Goal: Task Accomplishment & Management: Manage account settings

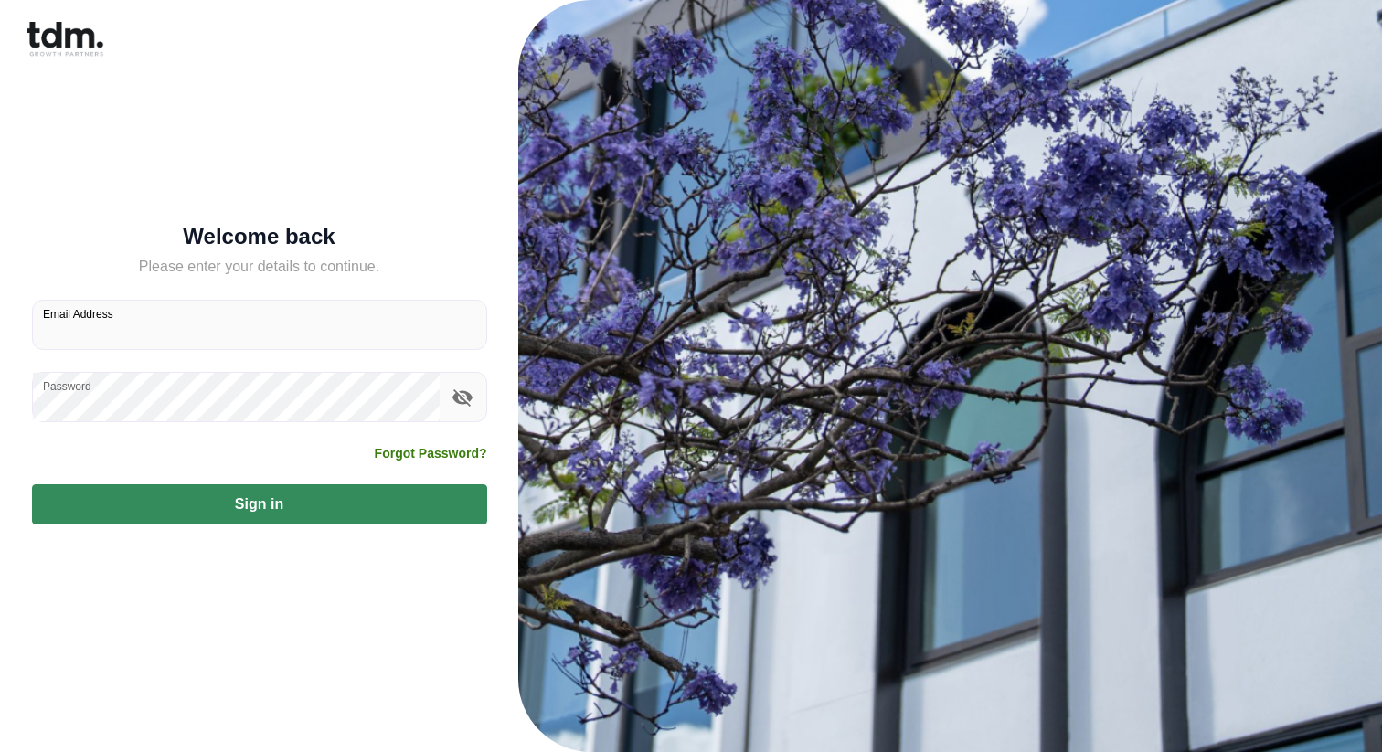
click at [151, 331] on input "Email Address" at bounding box center [259, 325] width 453 height 48
type input "**********"
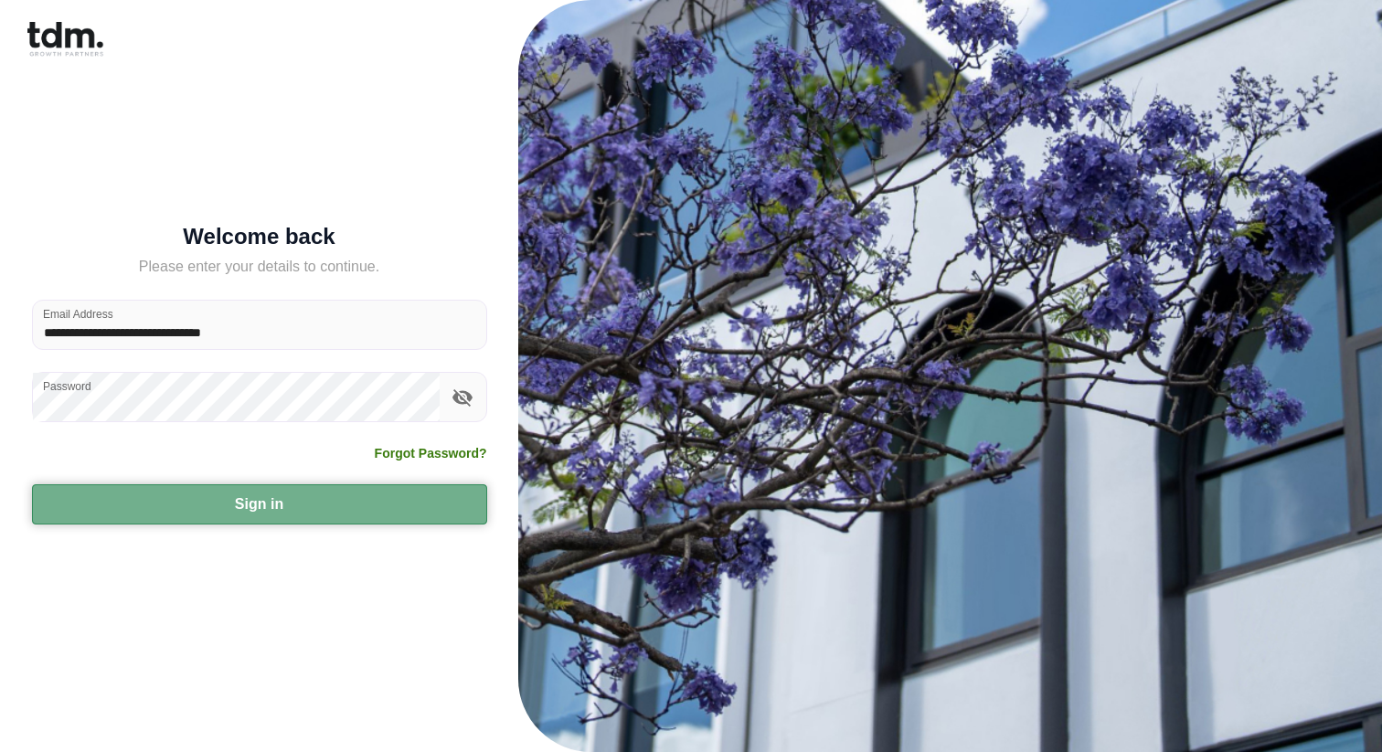
click at [220, 500] on button "Sign in" at bounding box center [259, 504] width 455 height 40
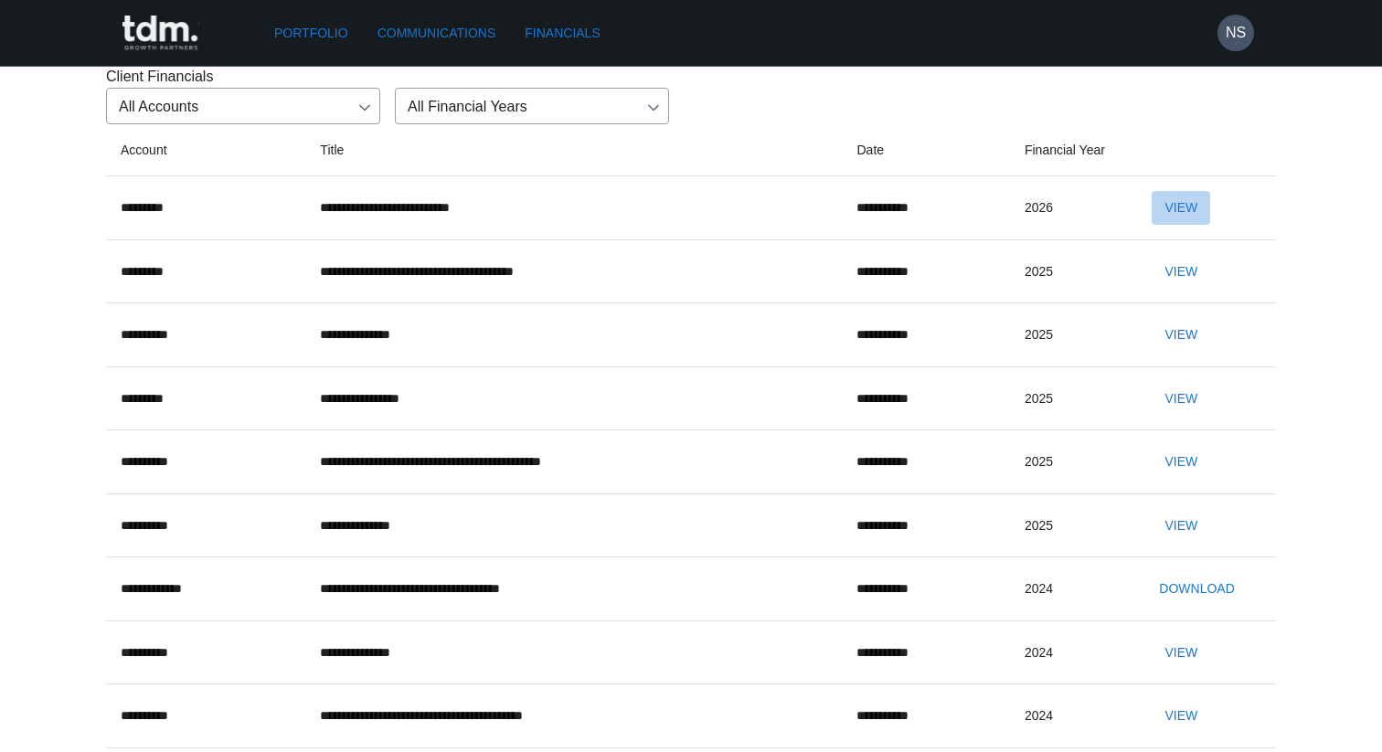
click at [1203, 225] on button "View" at bounding box center [1181, 208] width 58 height 34
click at [1186, 352] on button "View" at bounding box center [1181, 335] width 58 height 34
click at [1181, 479] on button "View" at bounding box center [1181, 462] width 58 height 34
click at [1187, 352] on button "View" at bounding box center [1181, 335] width 58 height 34
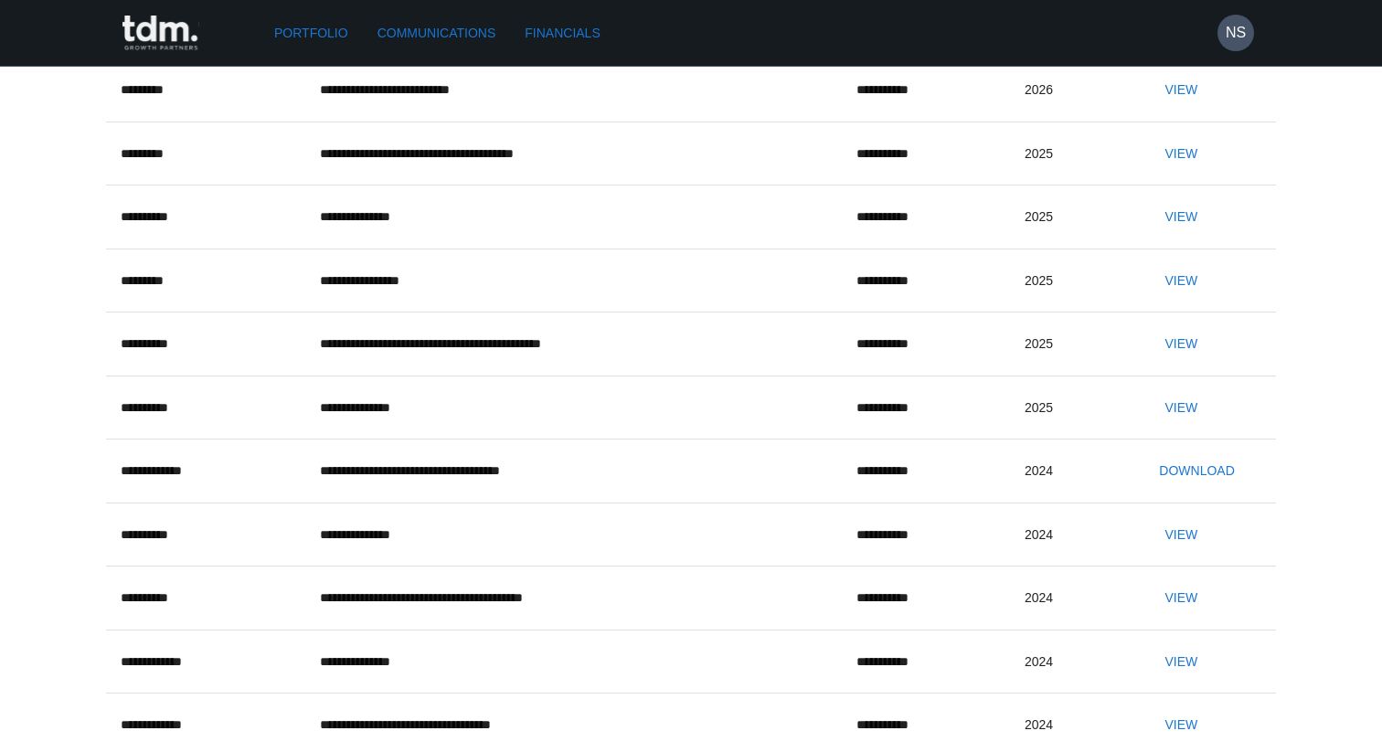
scroll to position [131, 0]
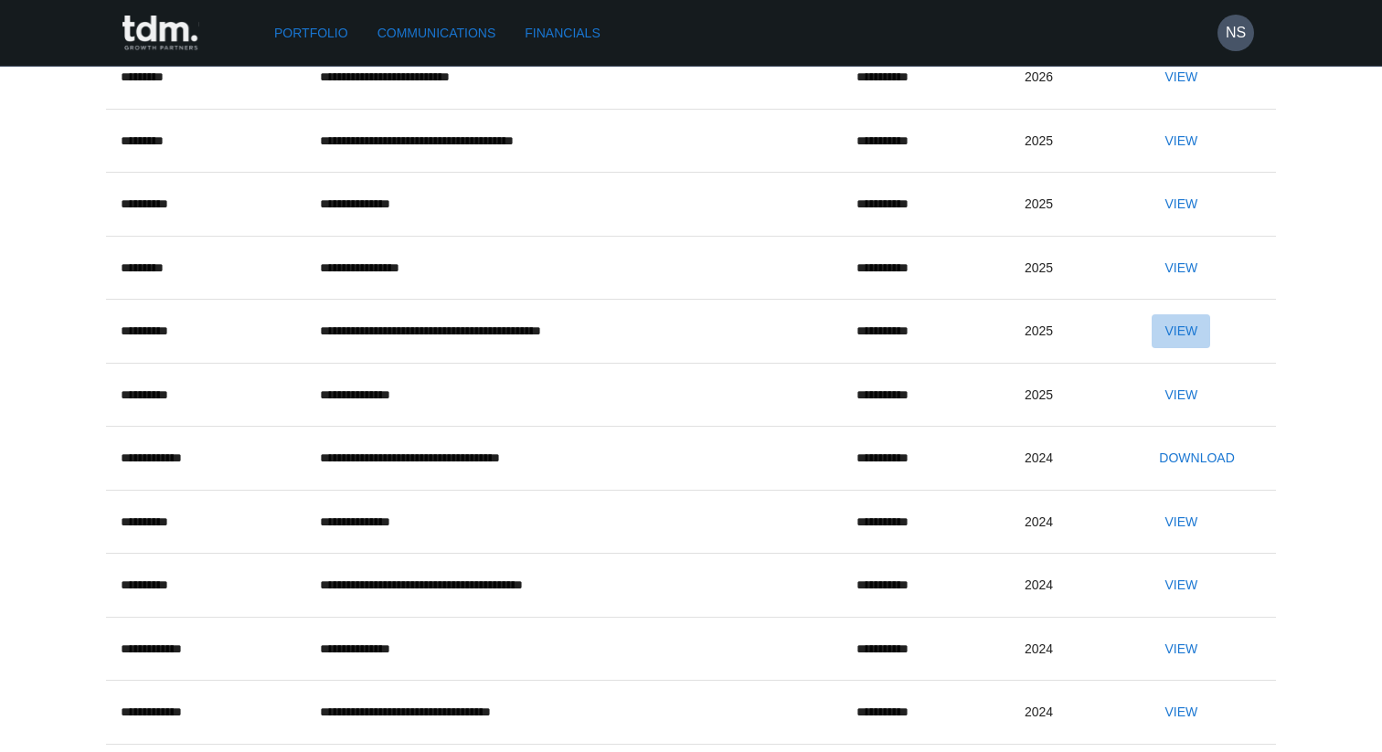
click at [1181, 348] on button "View" at bounding box center [1181, 331] width 58 height 34
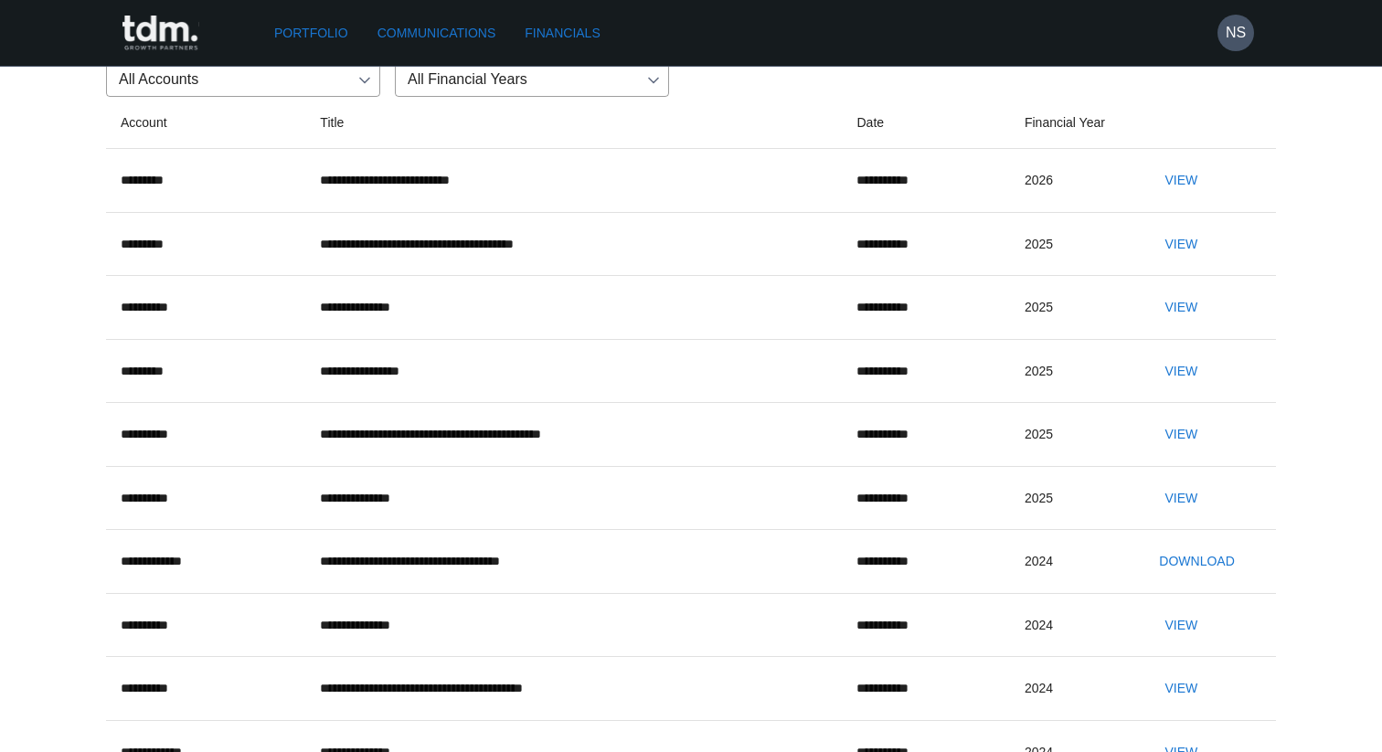
scroll to position [0, 0]
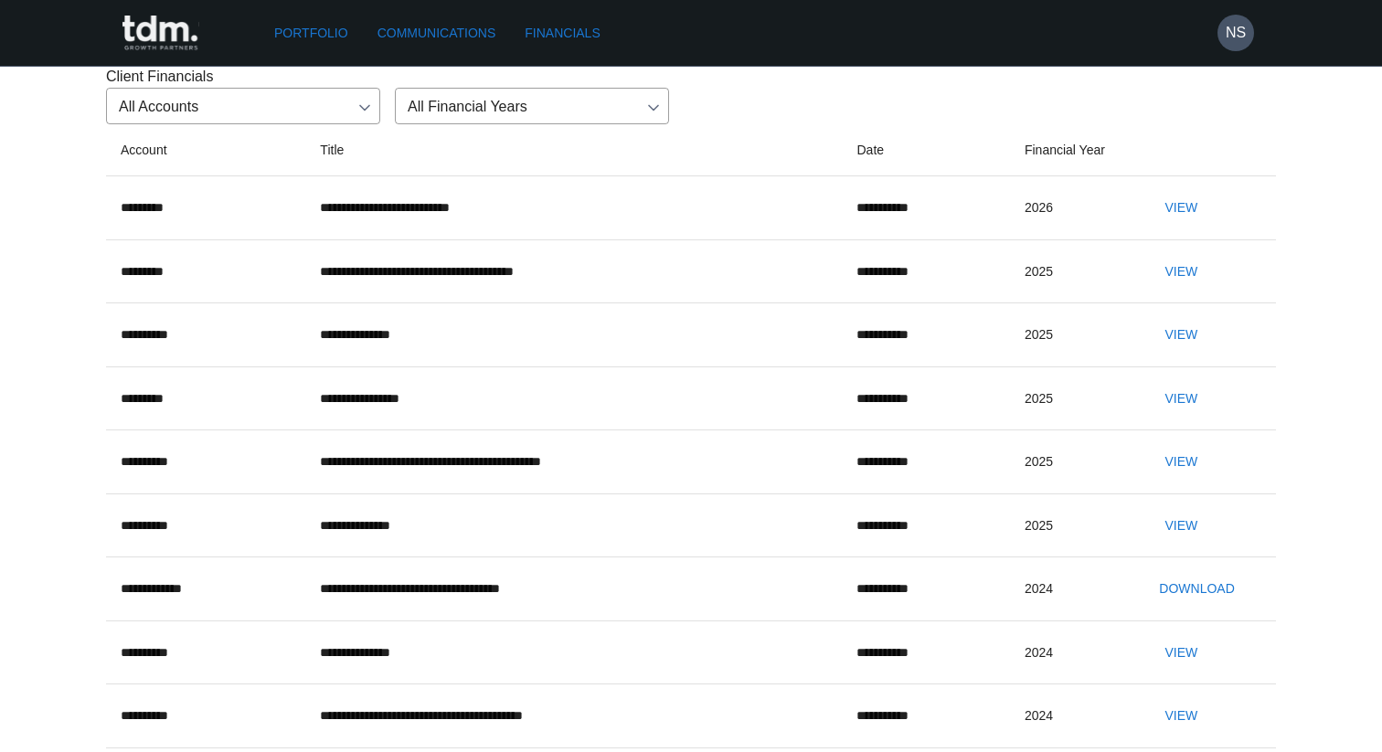
click at [1168, 416] on button "View" at bounding box center [1181, 399] width 58 height 34
click at [1193, 289] on button "View" at bounding box center [1181, 272] width 58 height 34
